Goal: Transaction & Acquisition: Download file/media

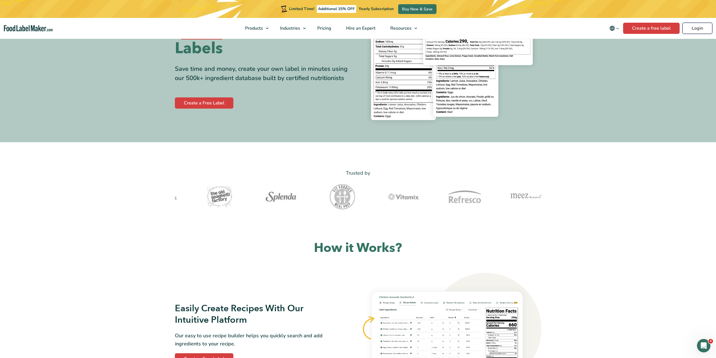
click at [692, 28] on link "Login" at bounding box center [697, 28] width 30 height 11
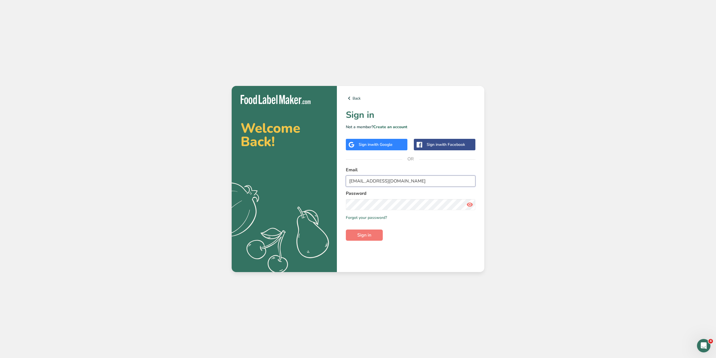
click at [402, 181] on input "matar.jamale@gmail.com" at bounding box center [410, 180] width 129 height 11
type input "marc@foodlabelmaker.com"
click at [312, 201] on section "Welcome Back! .a{fill:#f5f3ed;} Back Sign in Not a member? Create an account Si…" at bounding box center [358, 179] width 253 height 186
drag, startPoint x: 364, startPoint y: 232, endPoint x: 367, endPoint y: 231, distance: 3.2
click at [364, 232] on span "Sign in" at bounding box center [364, 235] width 14 height 7
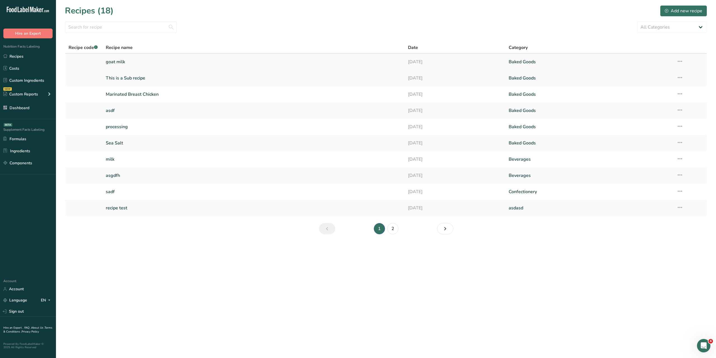
click at [126, 63] on link "goat milk" at bounding box center [253, 62] width 295 height 12
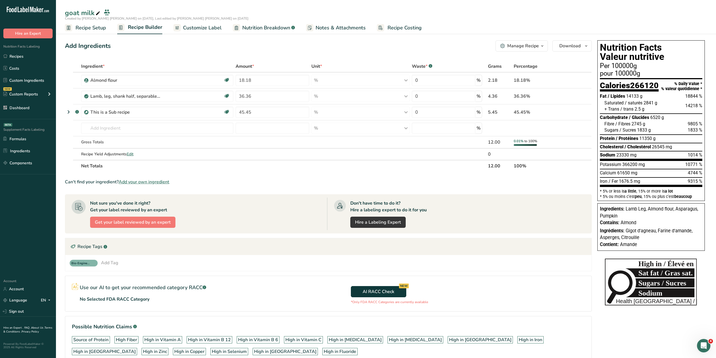
click at [90, 28] on span "Recipe Setup" at bounding box center [91, 28] width 30 height 8
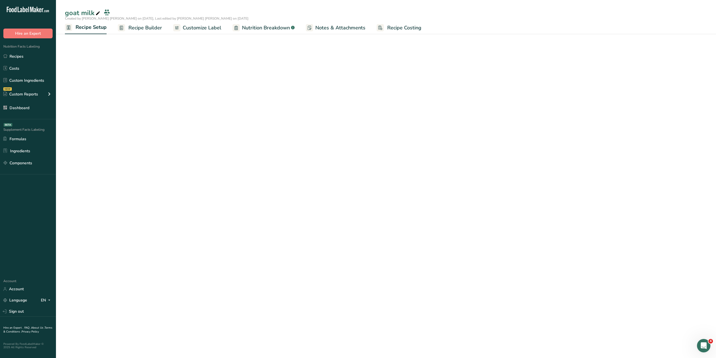
select select "16"
select select "22"
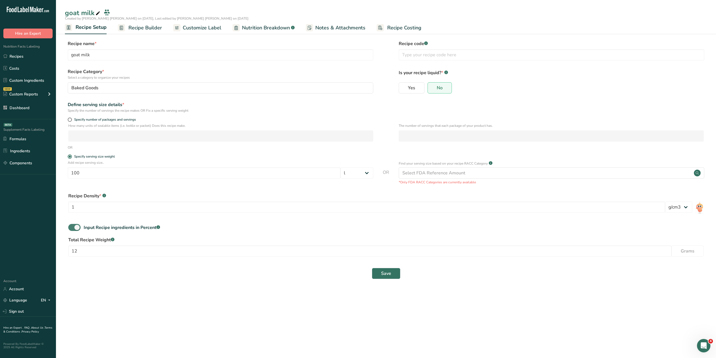
click at [71, 229] on span at bounding box center [74, 227] width 12 height 7
click at [71, 229] on input "Input Recipe ingredients in Percent .a-a{fill:#347362;}.b-a{fill:#fff;}" at bounding box center [70, 227] width 4 height 4
checkbox input "false"
click at [380, 251] on button "Save" at bounding box center [386, 248] width 29 height 11
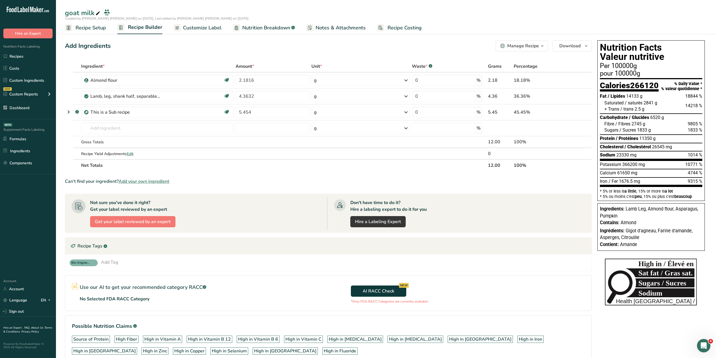
click at [95, 25] on span "Recipe Setup" at bounding box center [91, 28] width 30 height 8
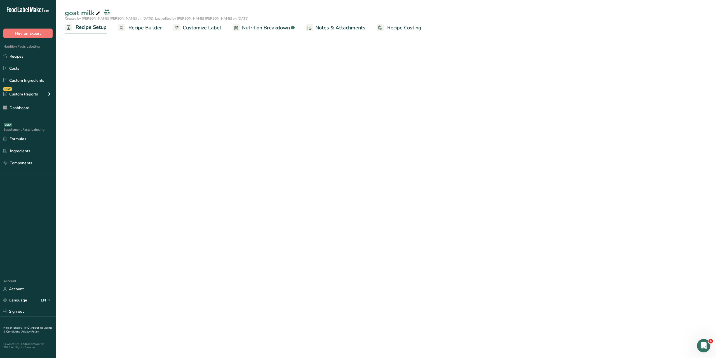
select select "16"
select select "22"
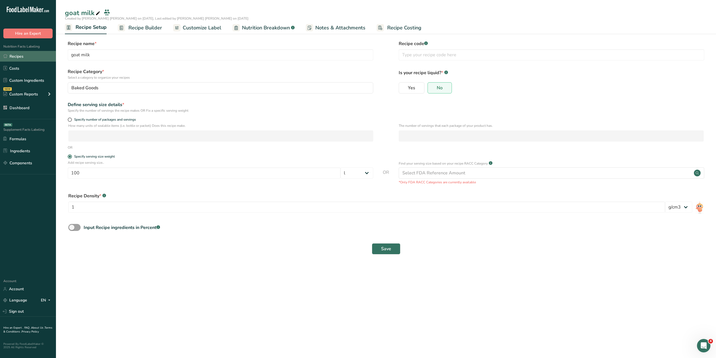
click at [6, 60] on link "Recipes" at bounding box center [28, 56] width 56 height 11
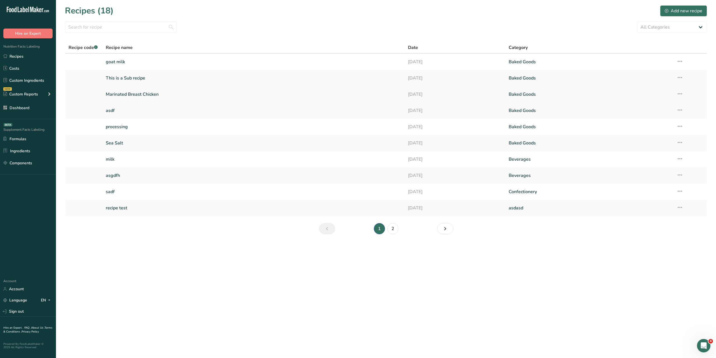
click at [132, 94] on link "Marinated Breast Chicken" at bounding box center [253, 94] width 295 height 12
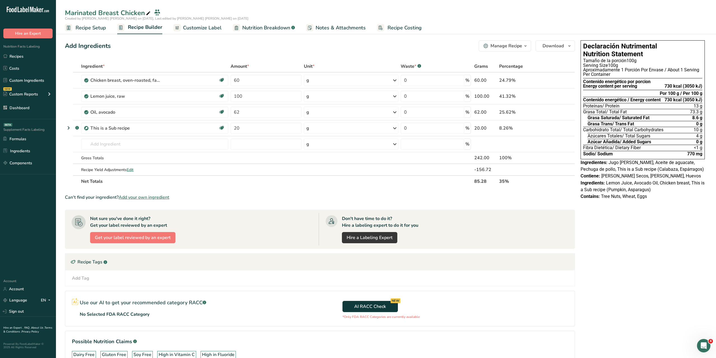
click at [199, 24] on span "Customize Label" at bounding box center [202, 28] width 39 height 8
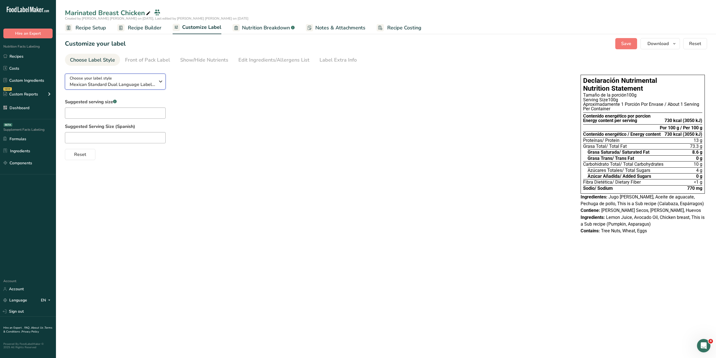
click at [143, 81] on span "Mexican Standard Dual Language Label (Spanish/English)" at bounding box center [112, 84] width 85 height 7
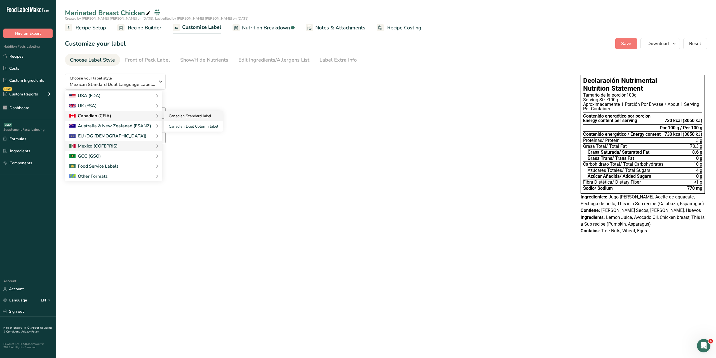
click at [178, 118] on link "Canadian Standard label" at bounding box center [193, 116] width 58 height 10
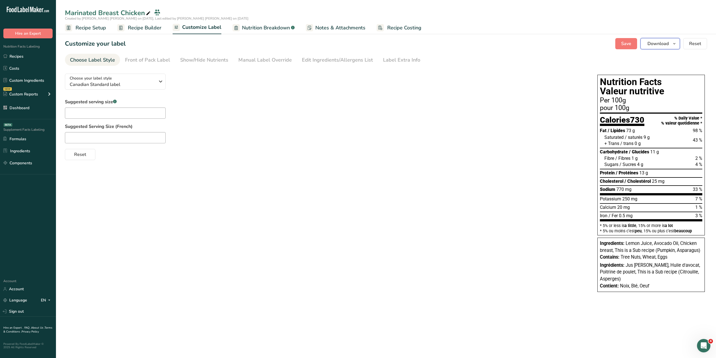
click at [670, 46] on button "Download" at bounding box center [659, 43] width 39 height 11
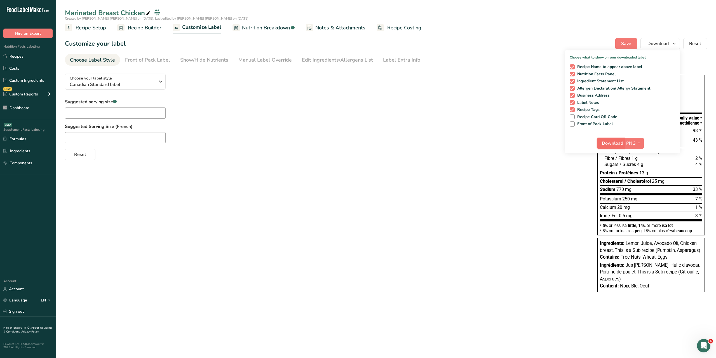
click at [610, 144] on span "Download" at bounding box center [612, 143] width 21 height 7
click at [161, 81] on icon "button" at bounding box center [160, 81] width 7 height 10
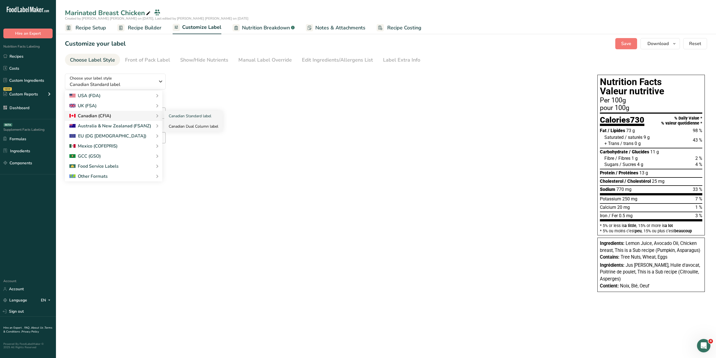
click at [183, 126] on link "Canadian Dual Column label" at bounding box center [193, 126] width 58 height 10
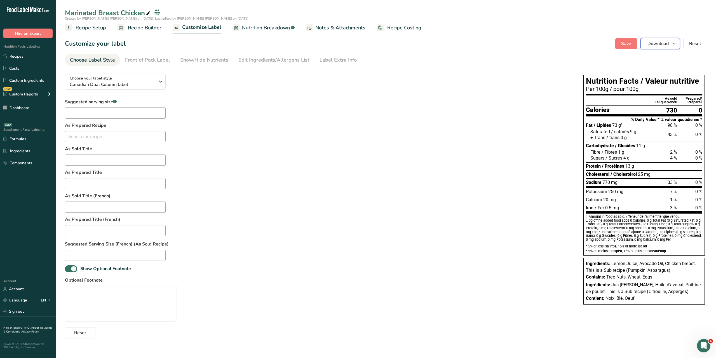
click at [654, 45] on span "Download" at bounding box center [657, 43] width 21 height 7
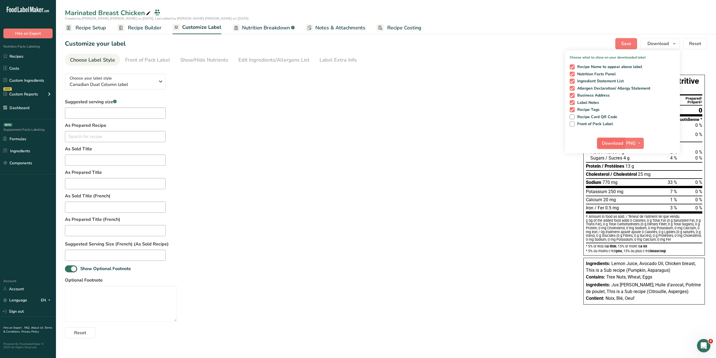
click at [602, 142] on button "Download" at bounding box center [610, 143] width 27 height 11
